Goal: Information Seeking & Learning: Learn about a topic

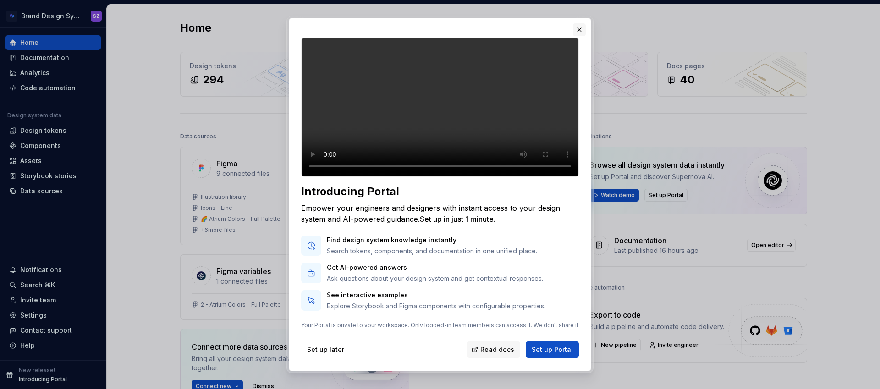
click at [579, 28] on button "button" at bounding box center [579, 29] width 13 height 13
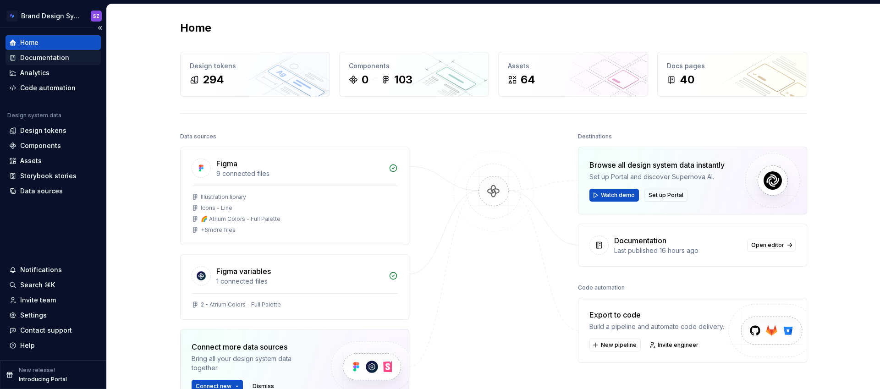
click at [55, 59] on div "Documentation" at bounding box center [44, 57] width 49 height 9
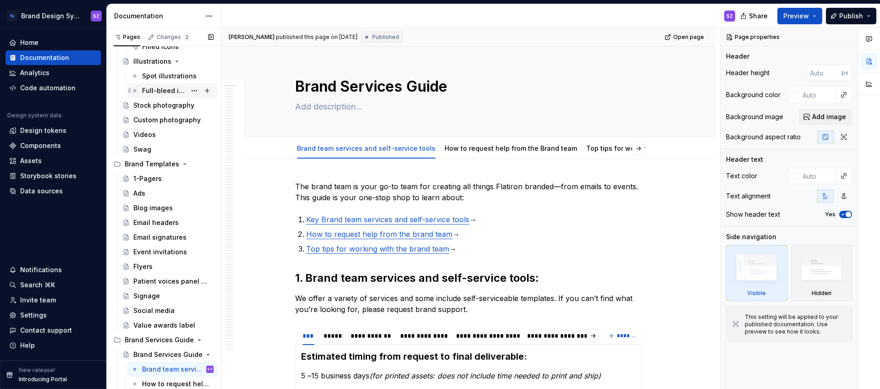
scroll to position [452, 0]
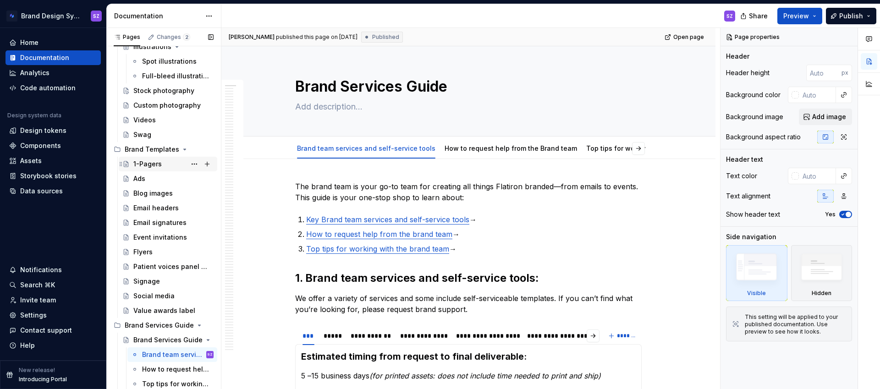
click at [155, 162] on div "1-Pagers" at bounding box center [147, 163] width 28 height 9
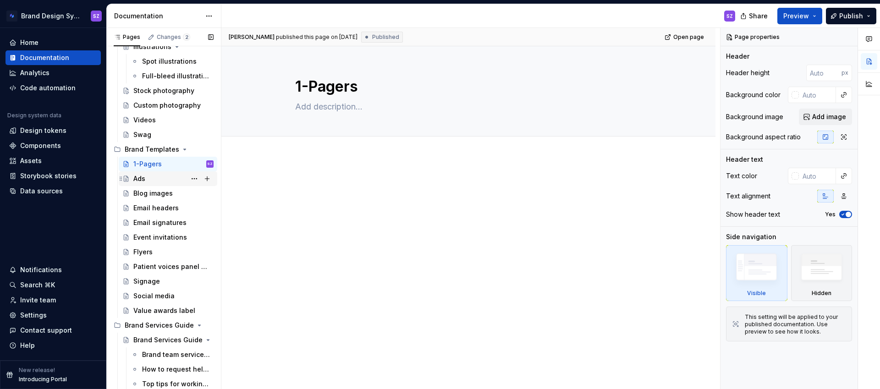
click at [155, 177] on div "Ads" at bounding box center [173, 178] width 80 height 13
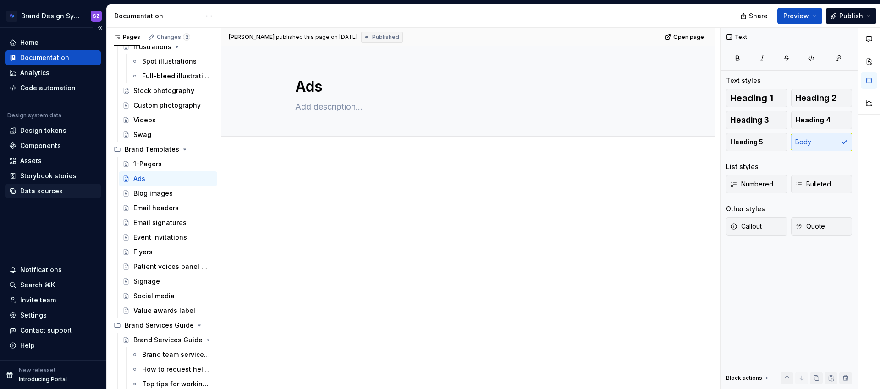
type textarea "*"
